Goal: Navigation & Orientation: Find specific page/section

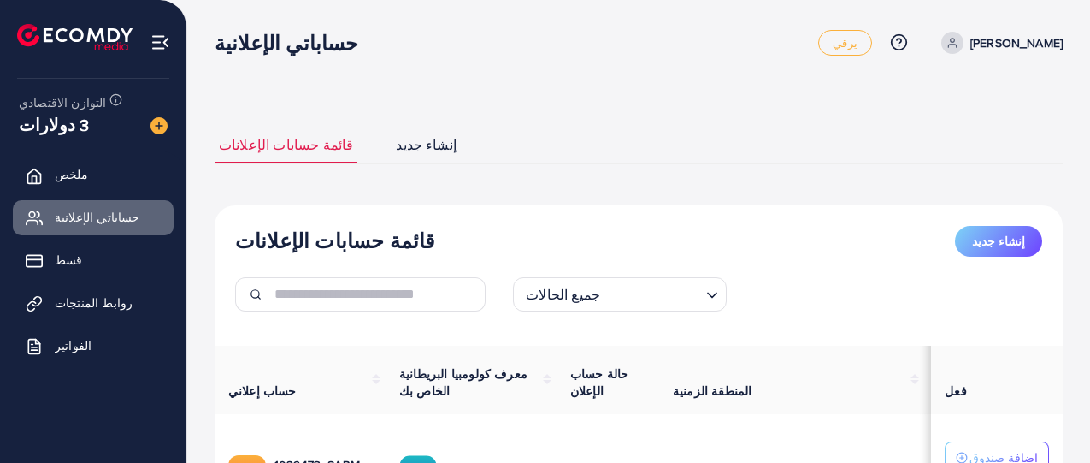
scroll to position [190, 0]
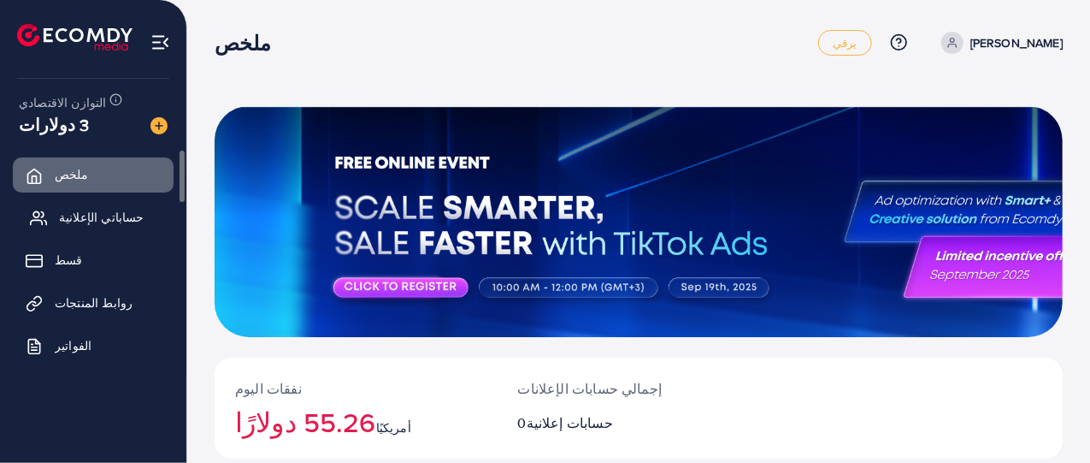
click at [116, 217] on font "حساباتي الإعلانية" at bounding box center [101, 217] width 85 height 17
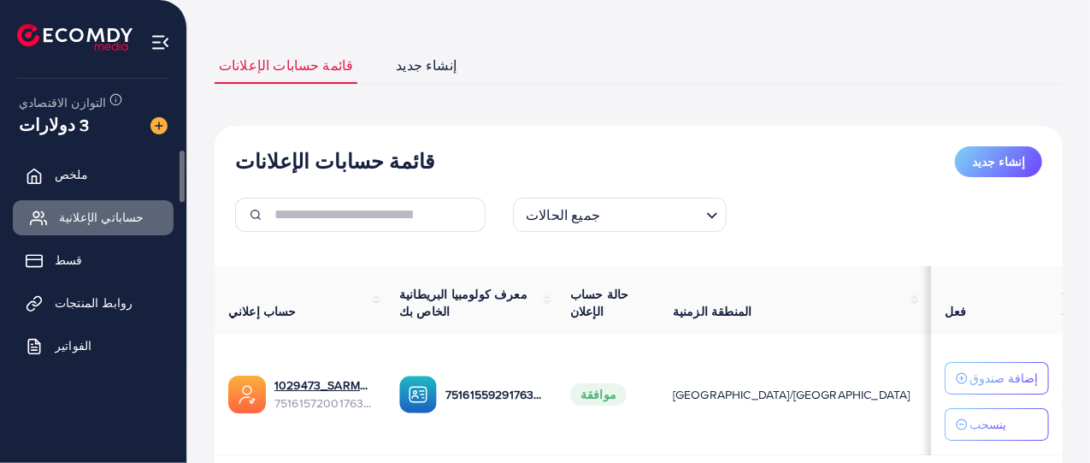
scroll to position [92, 0]
